Goal: Task Accomplishment & Management: Manage account settings

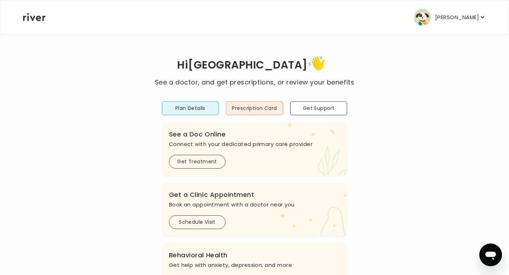
click at [454, 17] on p "[PERSON_NAME]" at bounding box center [457, 17] width 44 height 10
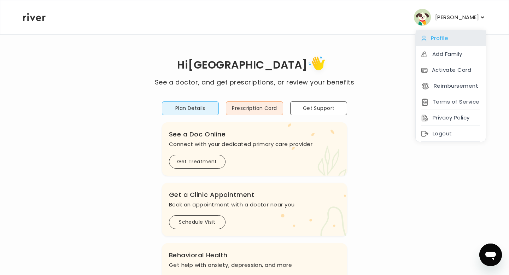
click at [441, 39] on div "Profile" at bounding box center [451, 38] width 70 height 16
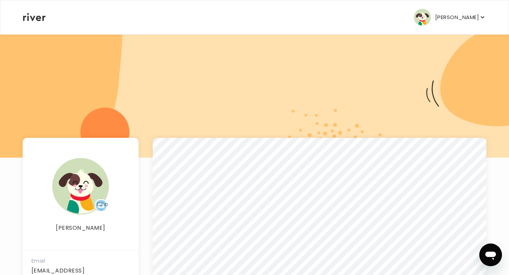
click at [435, 20] on p "[PERSON_NAME]" at bounding box center [457, 17] width 44 height 10
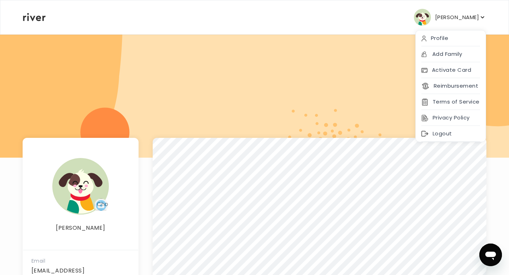
click at [32, 17] on icon at bounding box center [34, 17] width 23 height 8
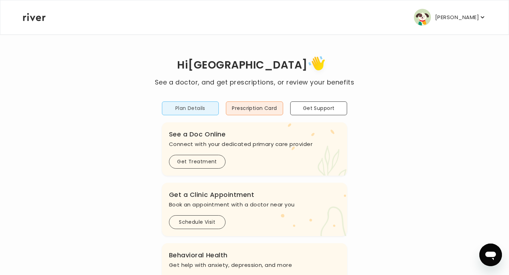
click at [193, 109] on button "Plan Details" at bounding box center [190, 109] width 57 height 14
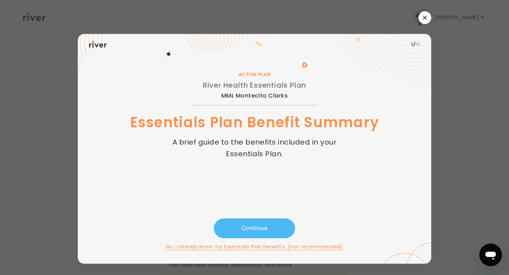
click at [268, 223] on button "Continue" at bounding box center [254, 229] width 81 height 20
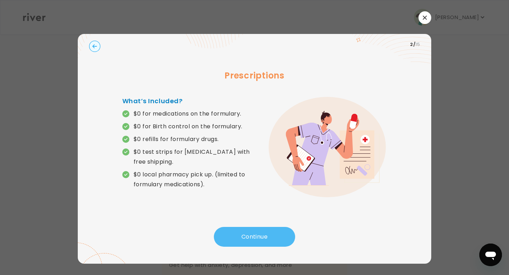
click at [268, 242] on button "Continue" at bounding box center [254, 237] width 81 height 20
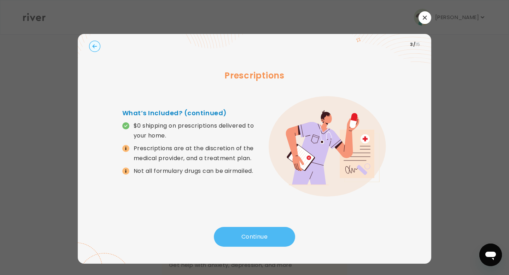
click at [268, 242] on button "Continue" at bounding box center [254, 237] width 81 height 20
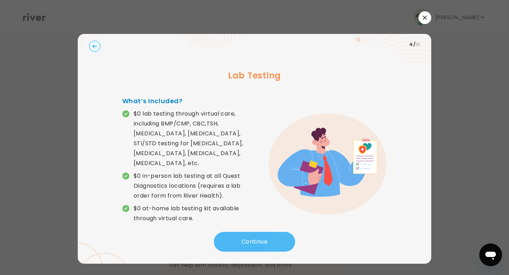
click at [268, 242] on button "Continue" at bounding box center [254, 242] width 81 height 20
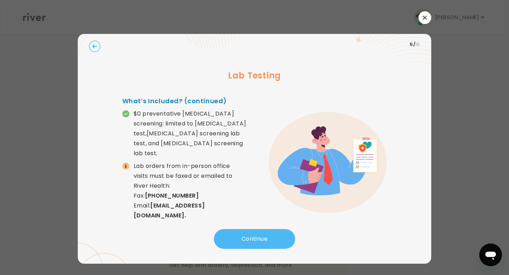
click at [268, 242] on button "Continue" at bounding box center [254, 239] width 81 height 20
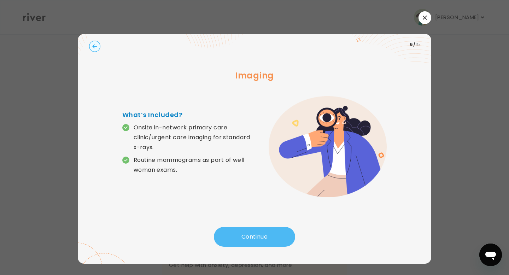
click at [268, 242] on button "Continue" at bounding box center [254, 237] width 81 height 20
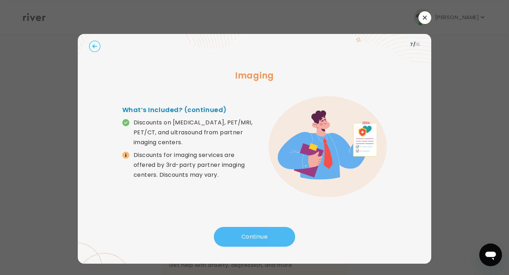
click at [268, 242] on button "Continue" at bounding box center [254, 237] width 81 height 20
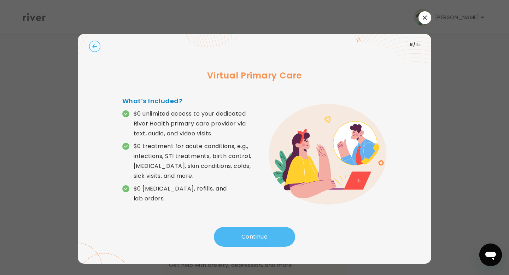
click at [268, 242] on button "Continue" at bounding box center [254, 237] width 81 height 20
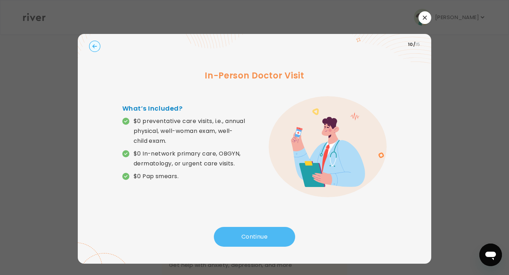
click at [268, 242] on button "Continue" at bounding box center [254, 237] width 81 height 20
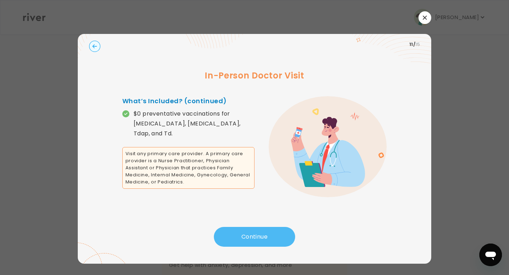
click at [268, 242] on button "Continue" at bounding box center [254, 237] width 81 height 20
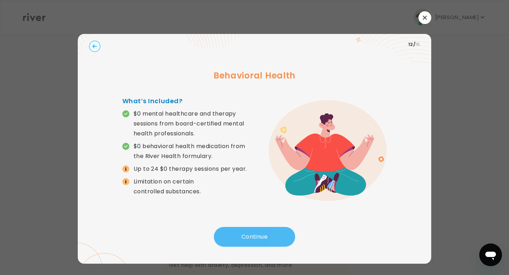
click at [268, 242] on button "Continue" at bounding box center [254, 237] width 81 height 20
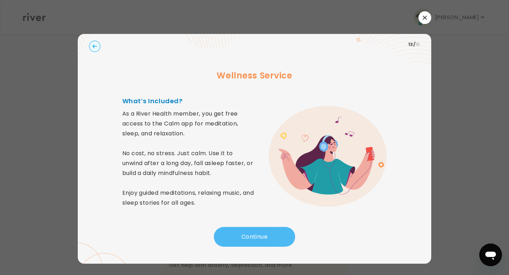
click at [268, 242] on button "Continue" at bounding box center [254, 237] width 81 height 20
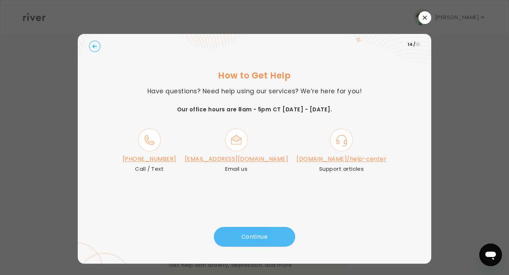
click at [268, 242] on button "Continue" at bounding box center [254, 237] width 81 height 20
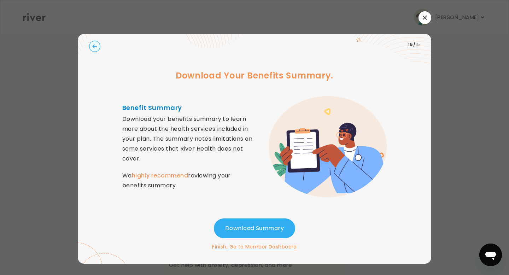
click at [96, 43] on circle "button" at bounding box center [94, 46] width 11 height 11
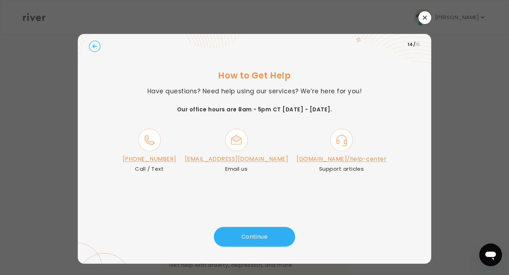
click at [419, 14] on div at bounding box center [255, 17] width 354 height 13
click at [424, 16] on icon "button" at bounding box center [425, 18] width 4 height 4
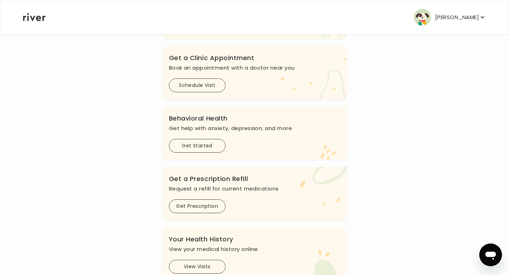
scroll to position [164, 0]
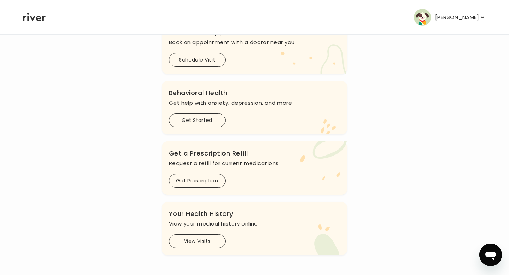
click at [464, 18] on p "[PERSON_NAME]" at bounding box center [457, 17] width 44 height 10
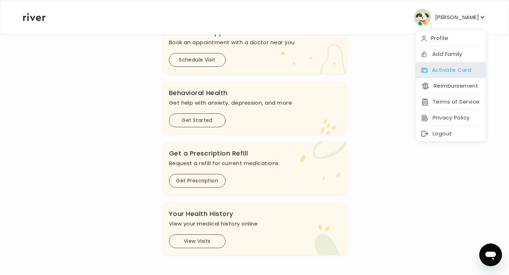
click at [450, 68] on div "Activate Card" at bounding box center [451, 70] width 70 height 16
